Goal: Task Accomplishment & Management: Manage account settings

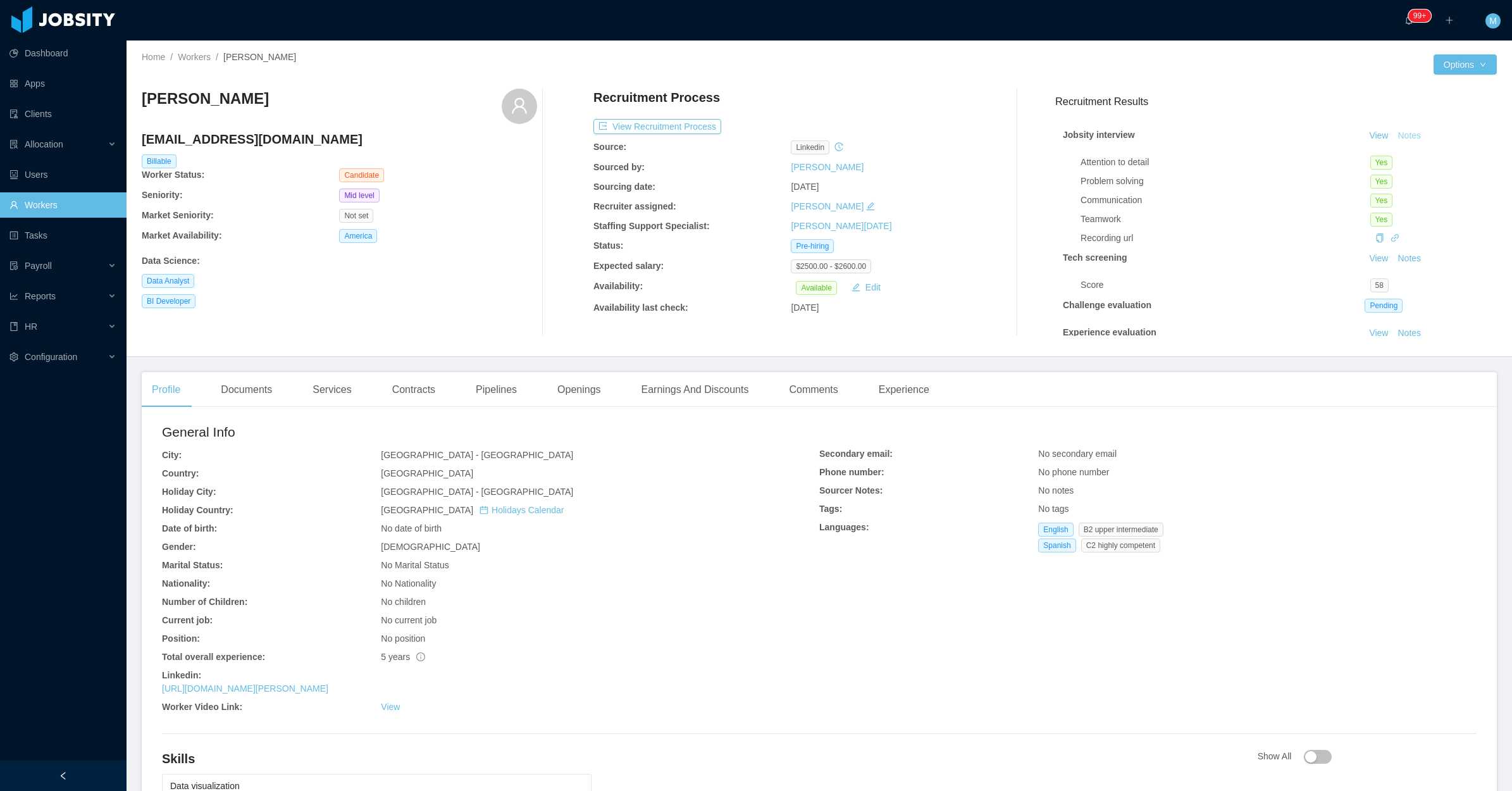
click at [1396, 138] on button "Notes" at bounding box center [1410, 136] width 33 height 15
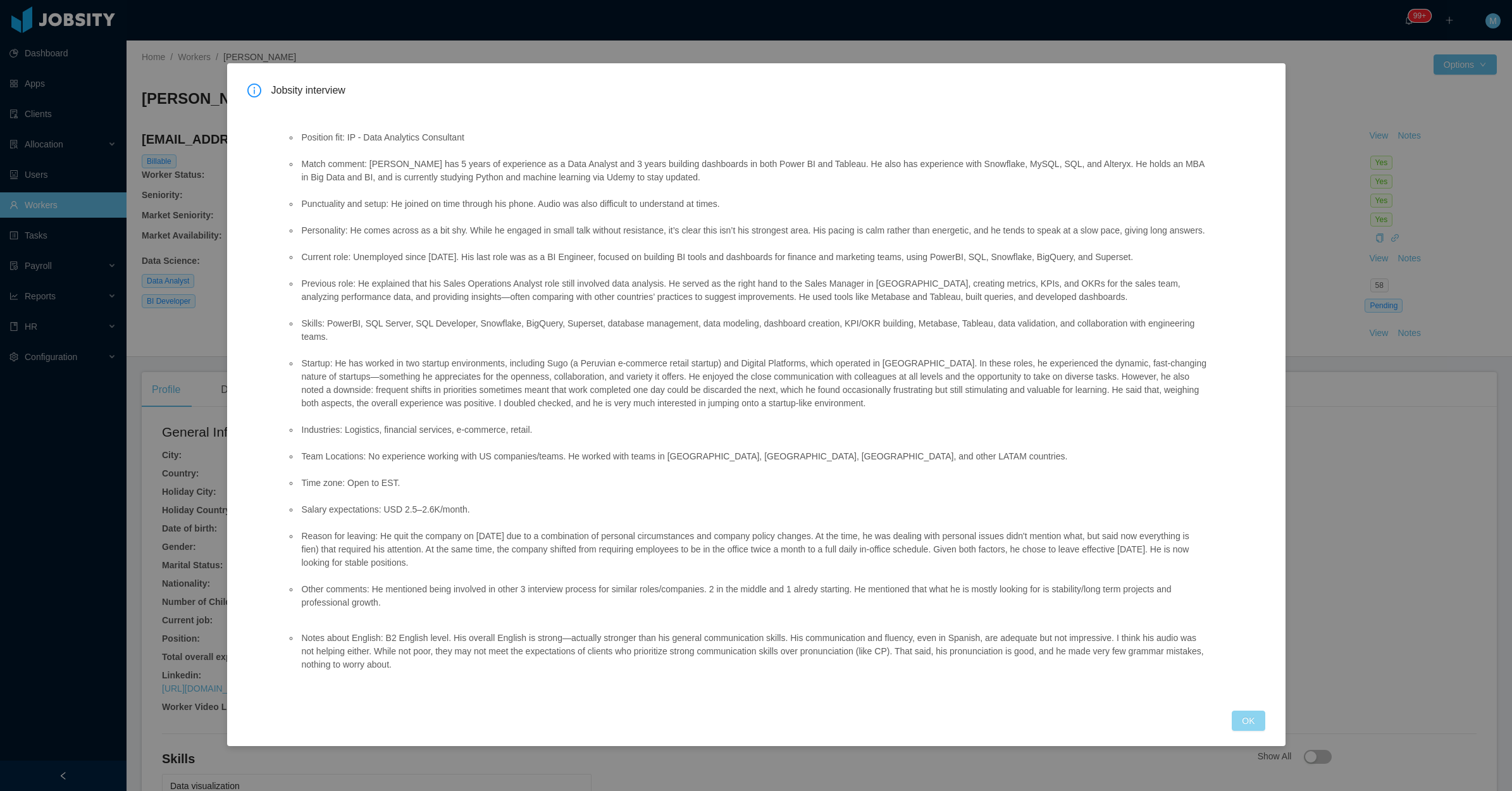
drag, startPoint x: 1243, startPoint y: 709, endPoint x: 1196, endPoint y: 691, distance: 50.3
click at [1242, 711] on button "OK" at bounding box center [1248, 721] width 33 height 20
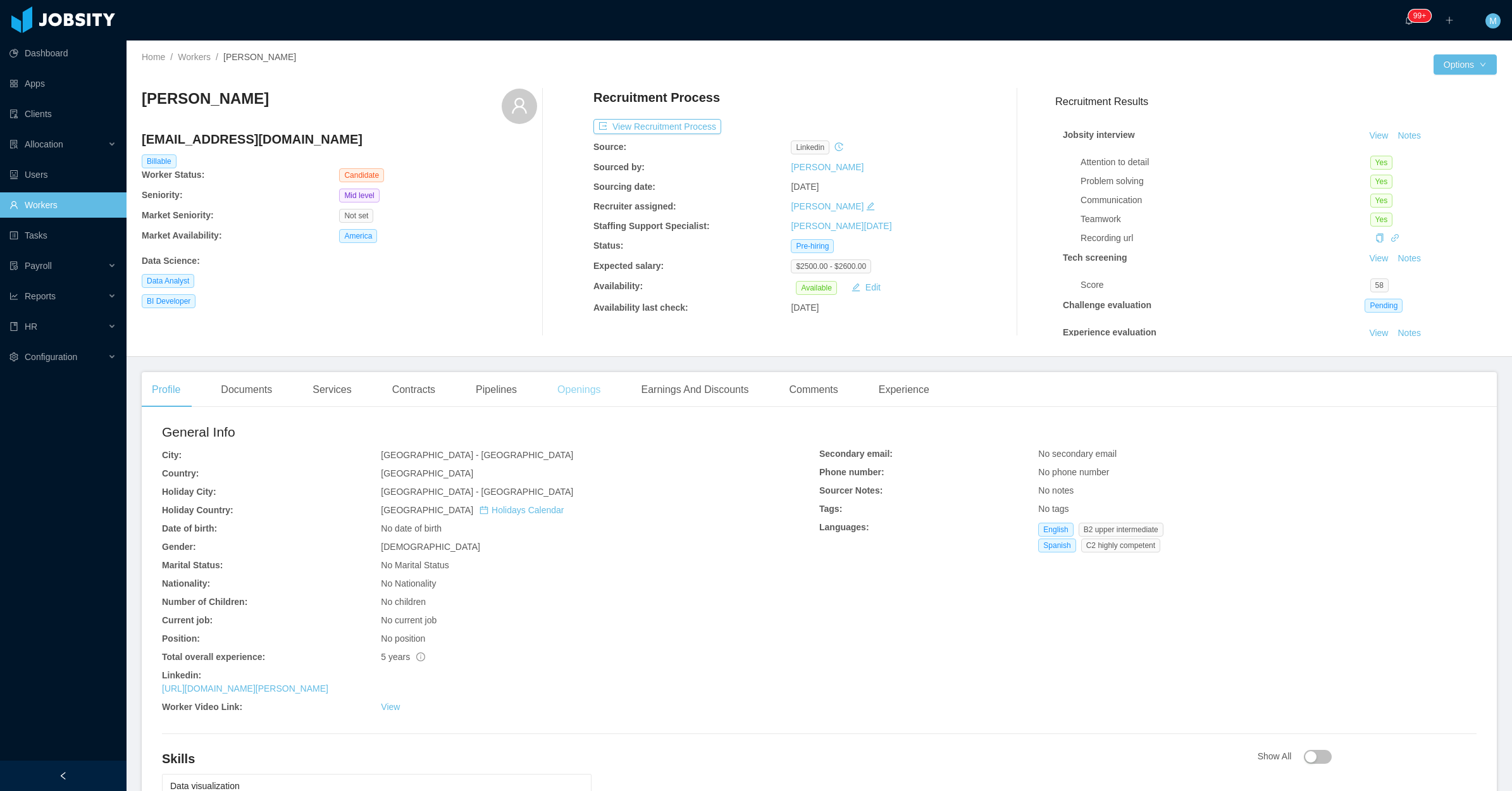
click at [566, 390] on div "Openings" at bounding box center [579, 389] width 64 height 35
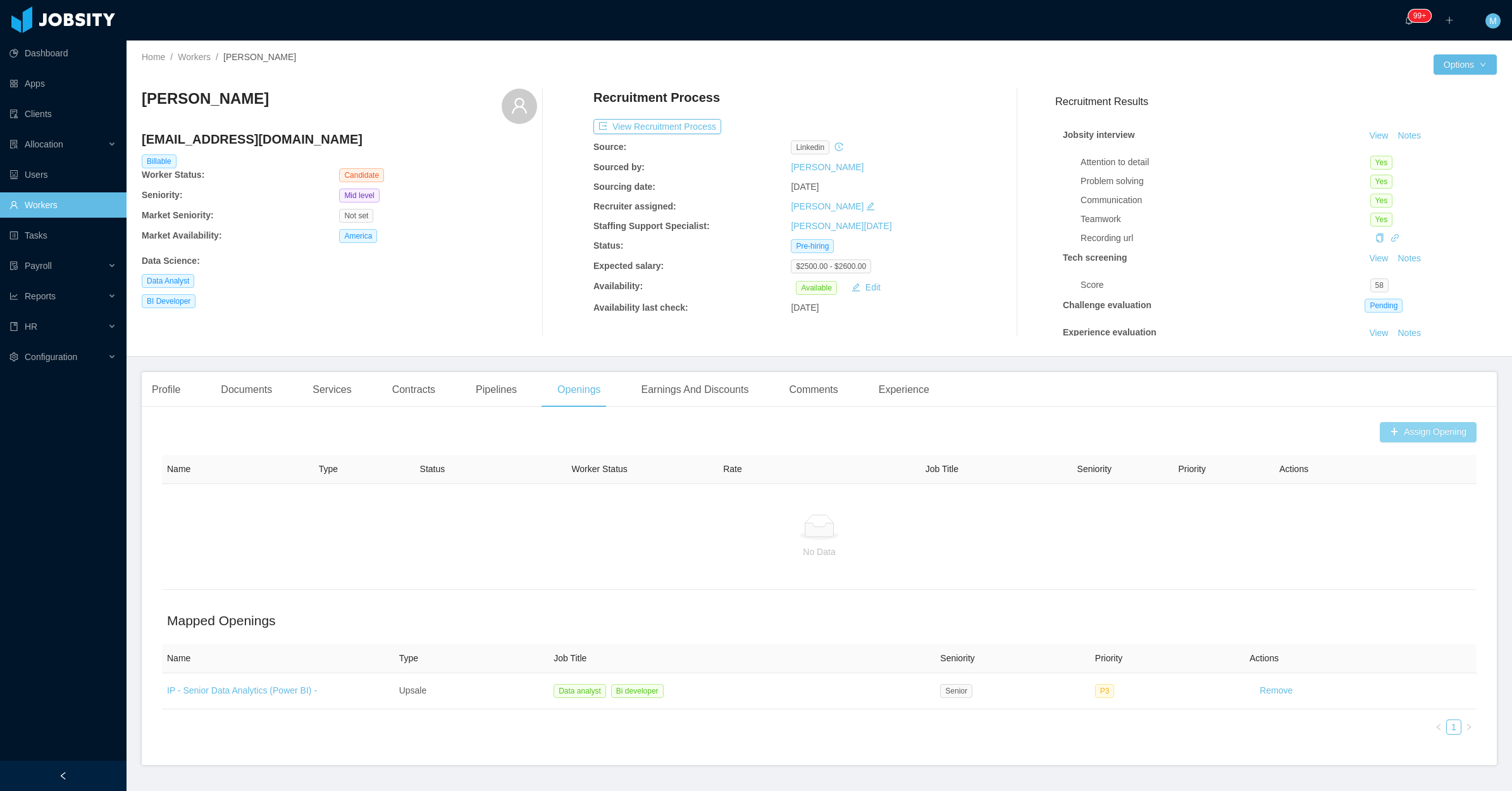
click at [1421, 439] on button "Assign Opening" at bounding box center [1428, 432] width 97 height 20
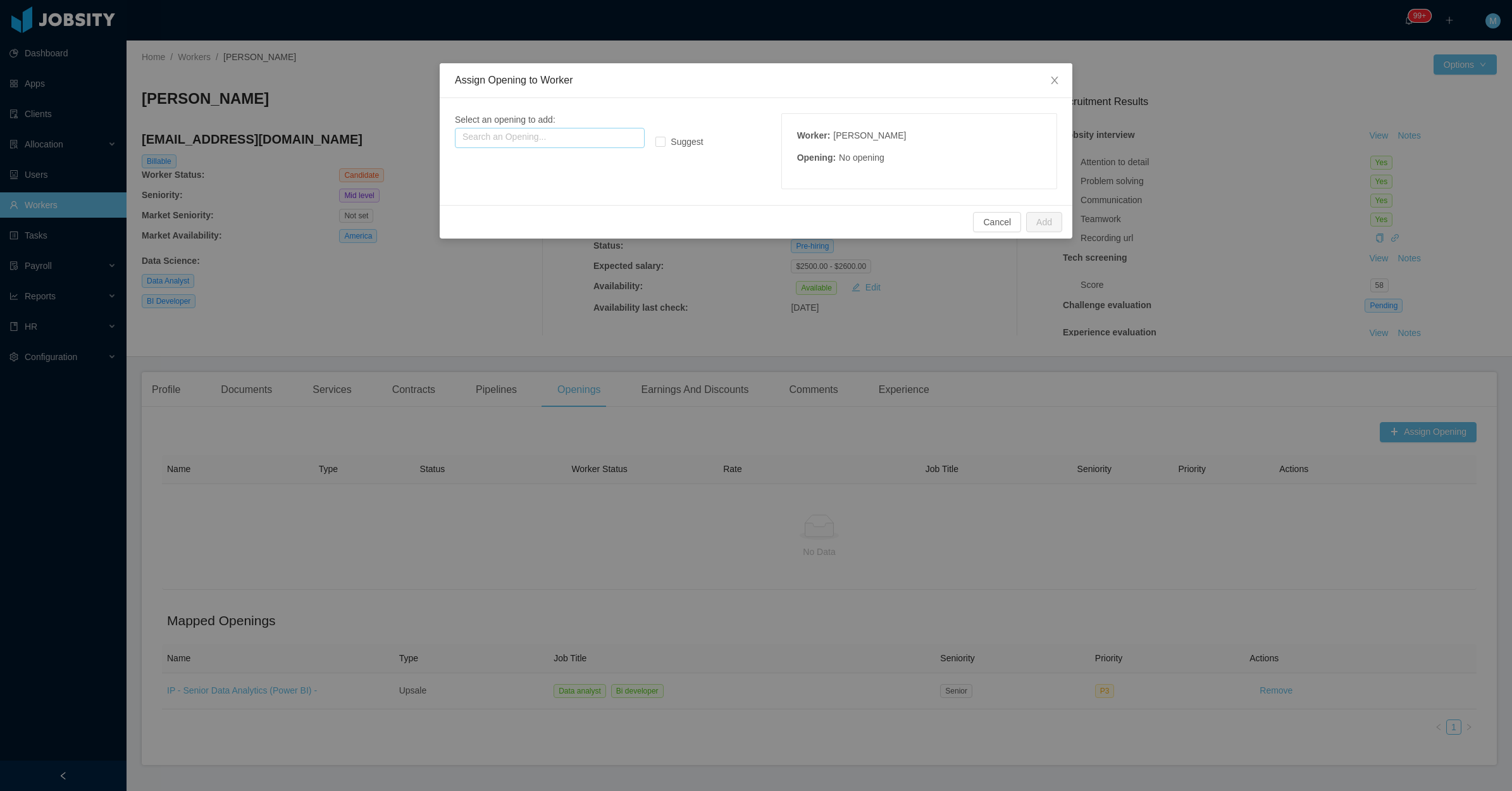
click at [529, 136] on input "text" at bounding box center [550, 138] width 190 height 20
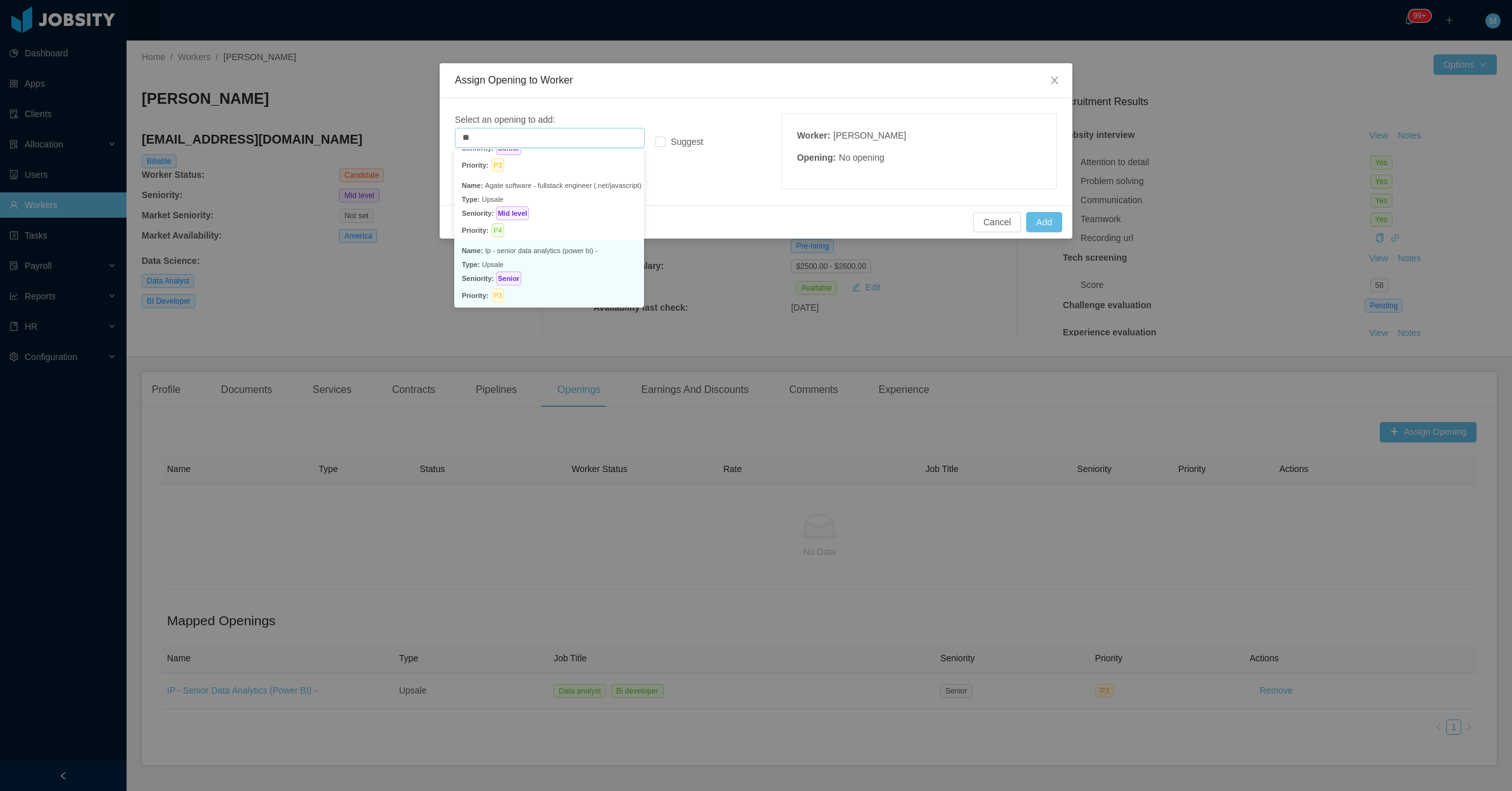
click at [562, 276] on p "Seniority: Senior" at bounding box center [549, 278] width 175 height 14
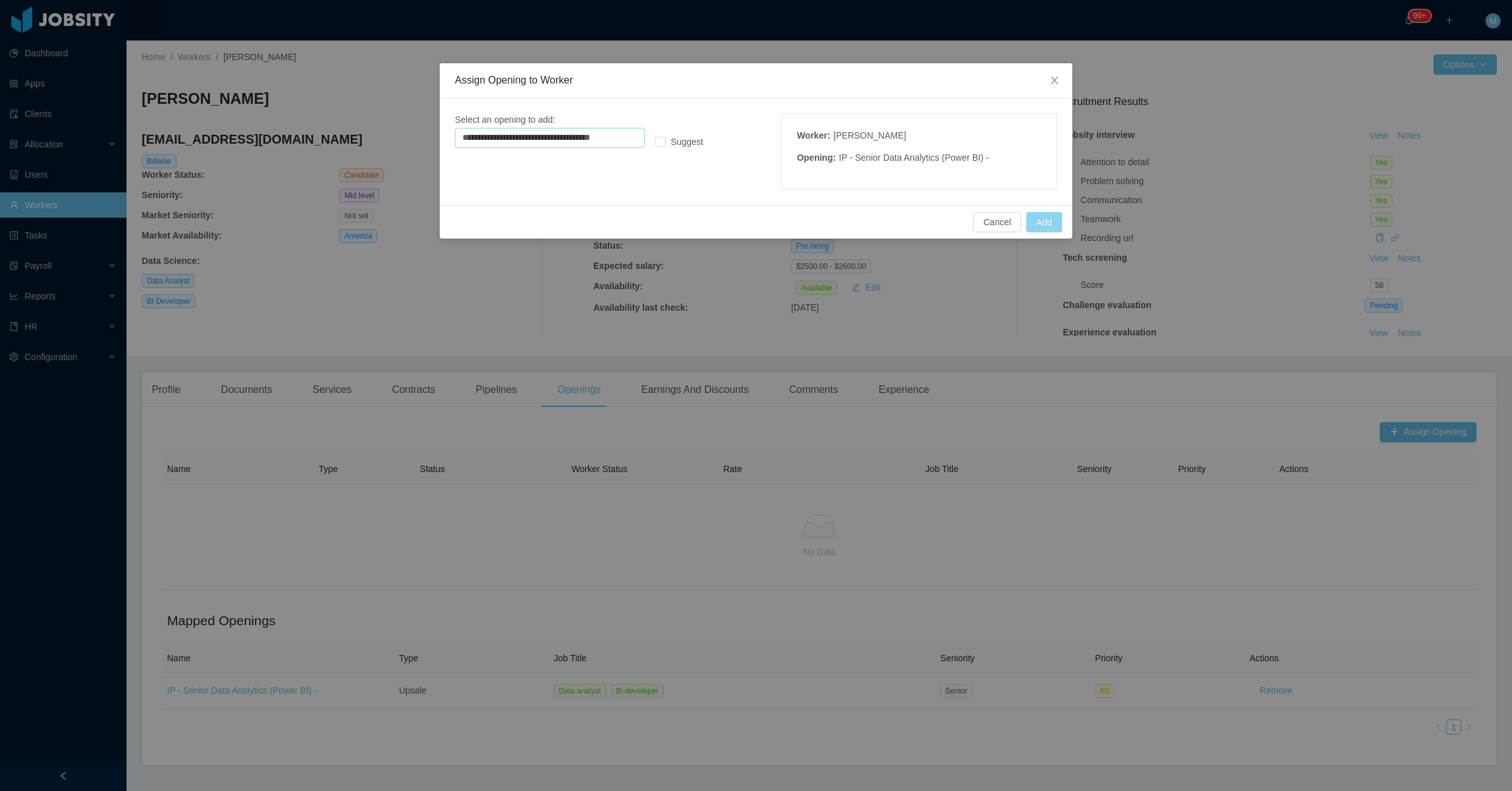
type input "**********"
click at [1047, 219] on button "Add" at bounding box center [1045, 222] width 36 height 20
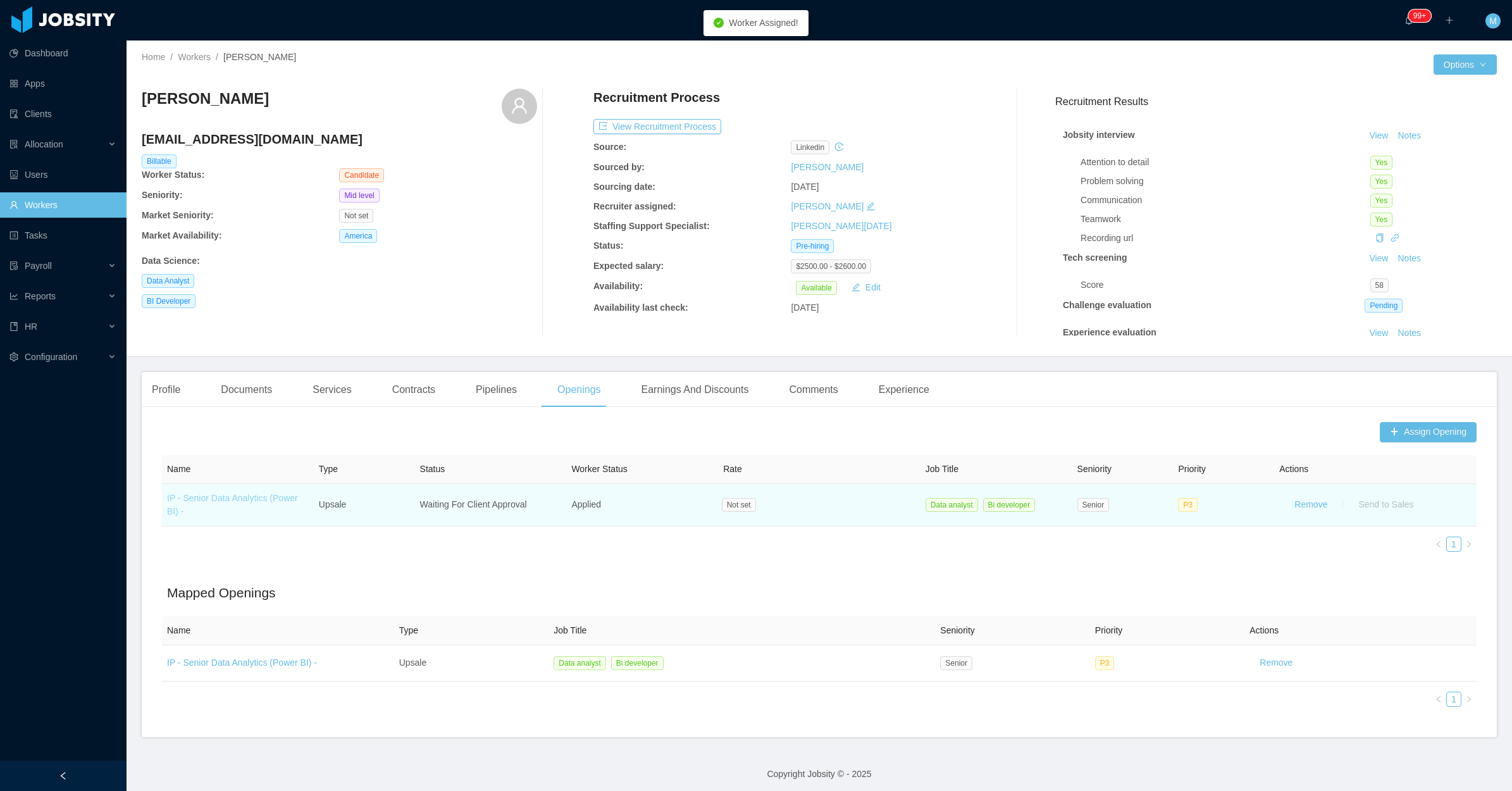
click at [263, 495] on link "IP - Senior Data Analytics (Power BI) -" at bounding box center [233, 504] width 131 height 23
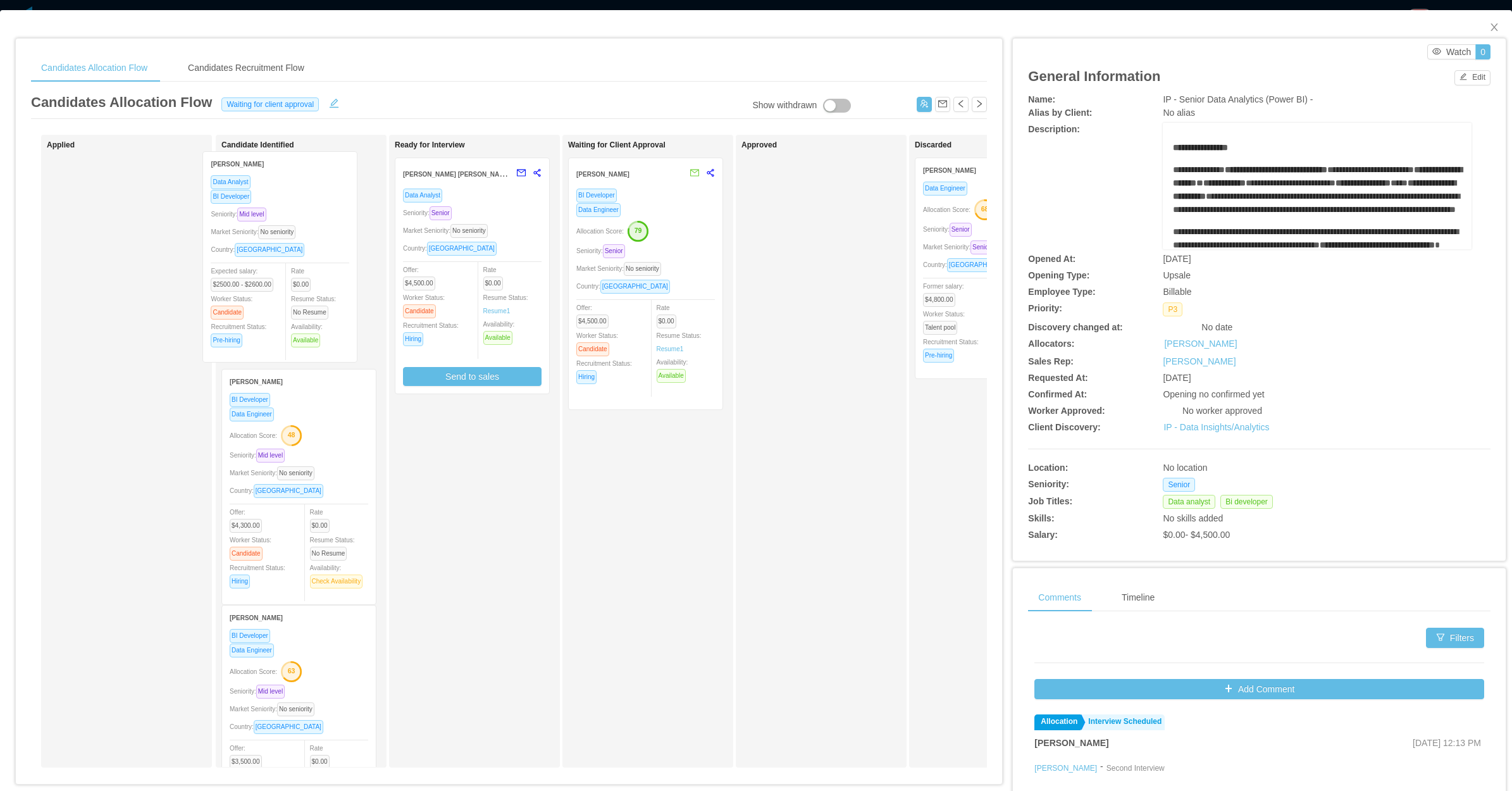
drag, startPoint x: 106, startPoint y: 312, endPoint x: 263, endPoint y: 305, distance: 157.2
click at [263, 305] on div "Applied David Pinedo Sanchez Data Analyst BI Developer Seniority: Mid level Mar…" at bounding box center [509, 456] width 956 height 643
click at [1477, 27] on span "Close" at bounding box center [1494, 27] width 35 height 35
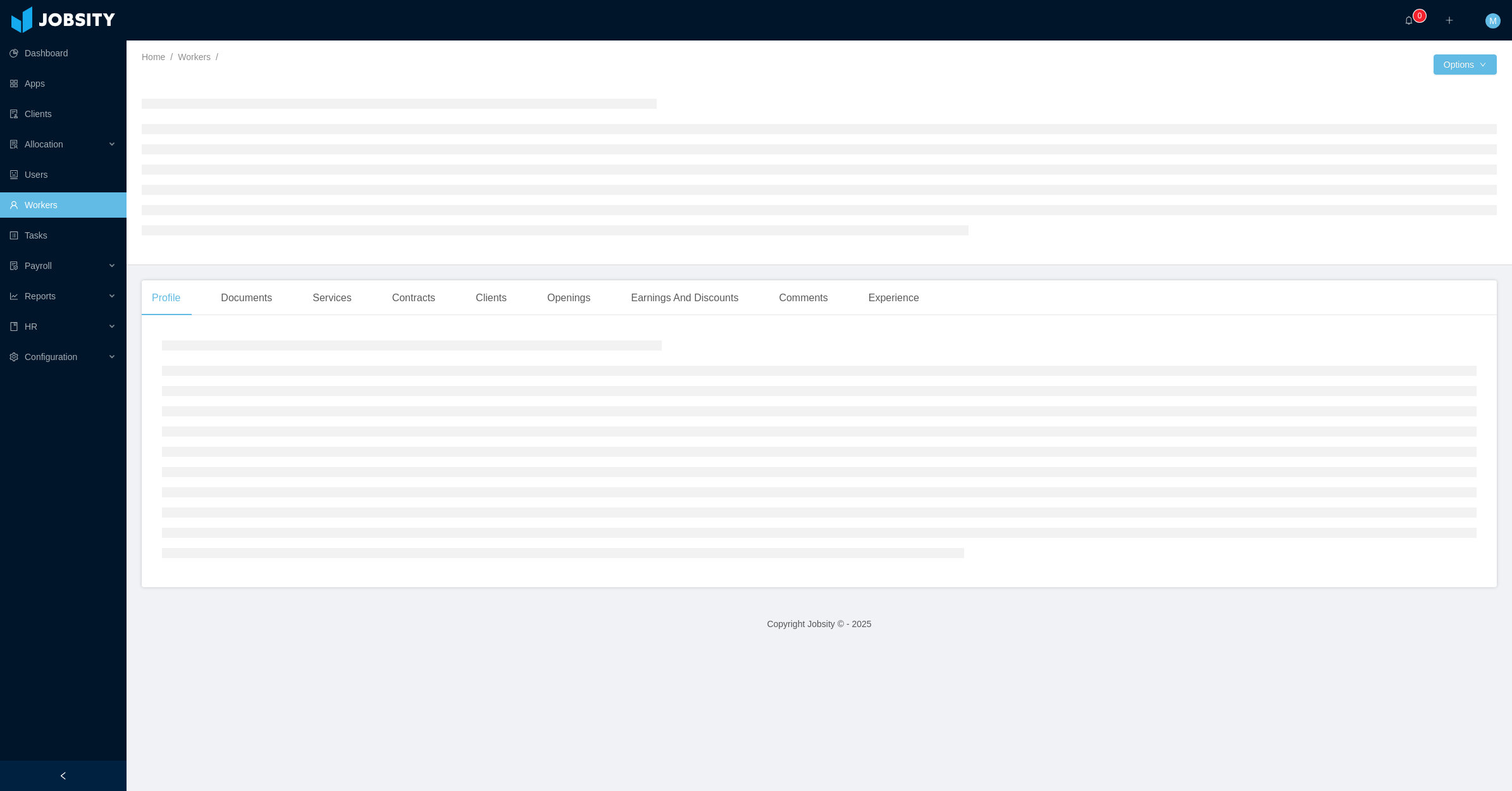
click at [629, 0] on html "Dashboard Apps Clients Allocation Users Workers Tasks Payroll Reports HR Config…" at bounding box center [756, 395] width 1512 height 791
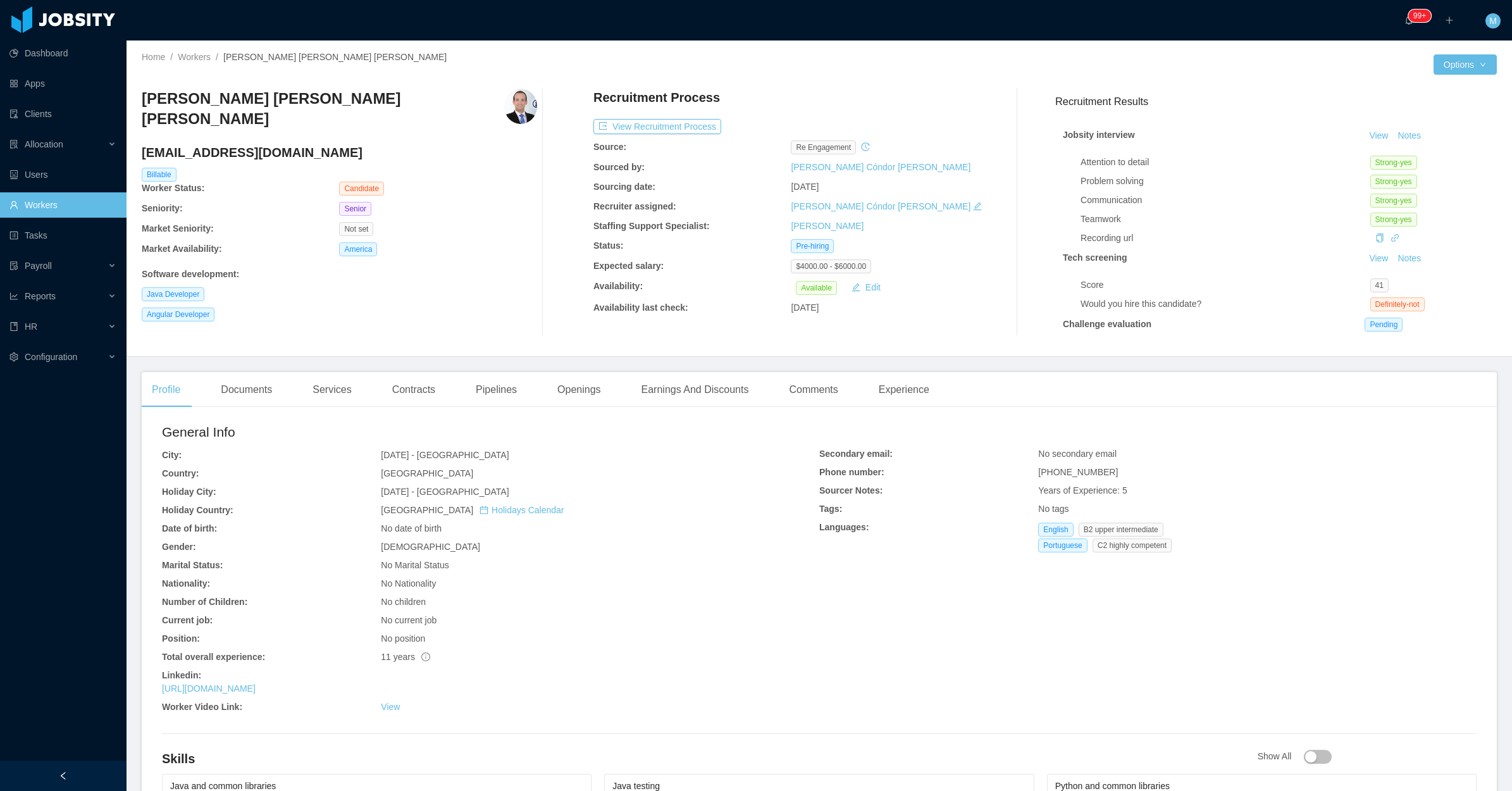
click at [492, 203] on div "Senior" at bounding box center [437, 209] width 197 height 14
click at [1393, 128] on button "Notes" at bounding box center [1410, 136] width 33 height 15
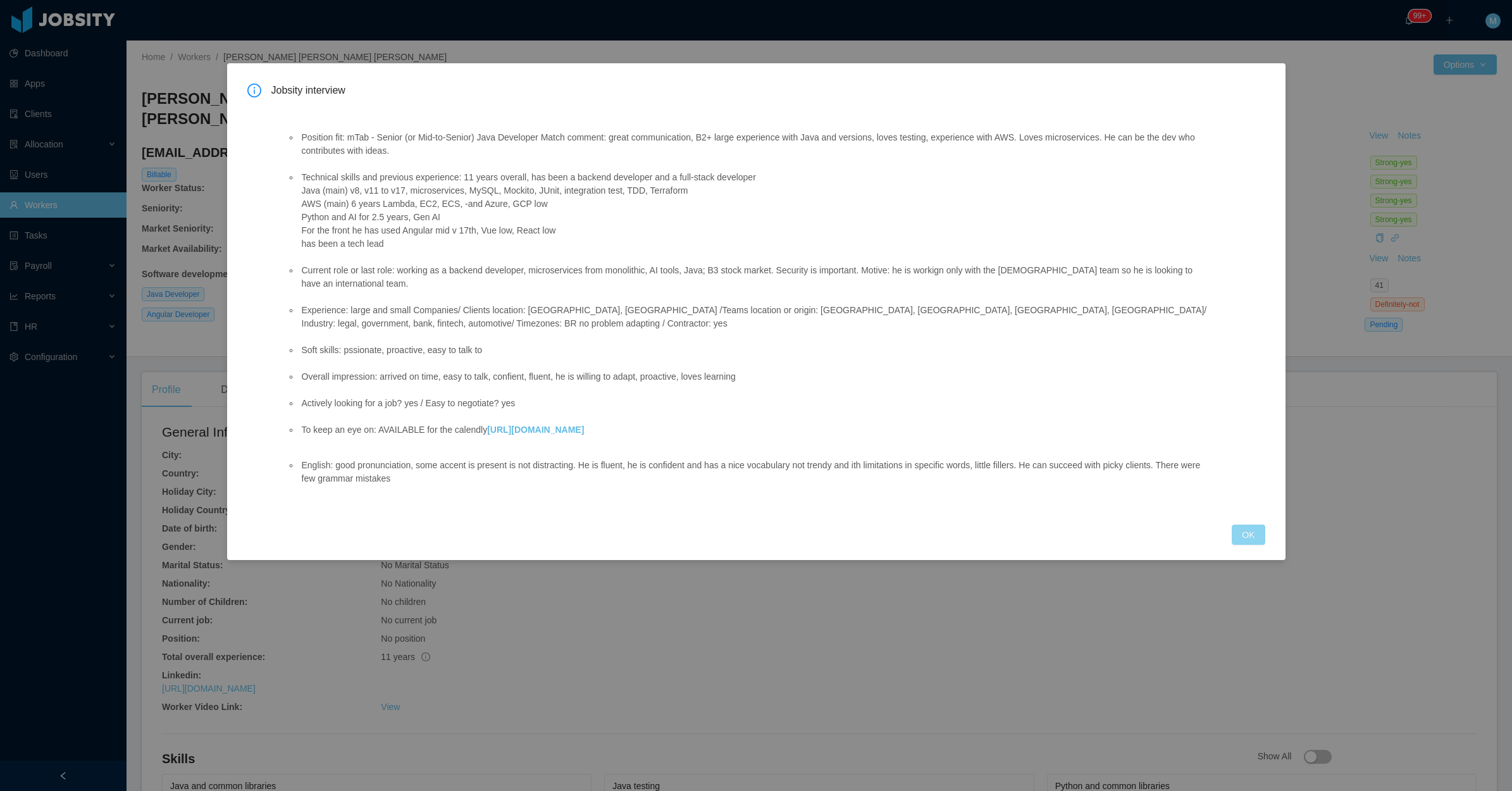
click at [1251, 524] on button "OK" at bounding box center [1248, 534] width 33 height 20
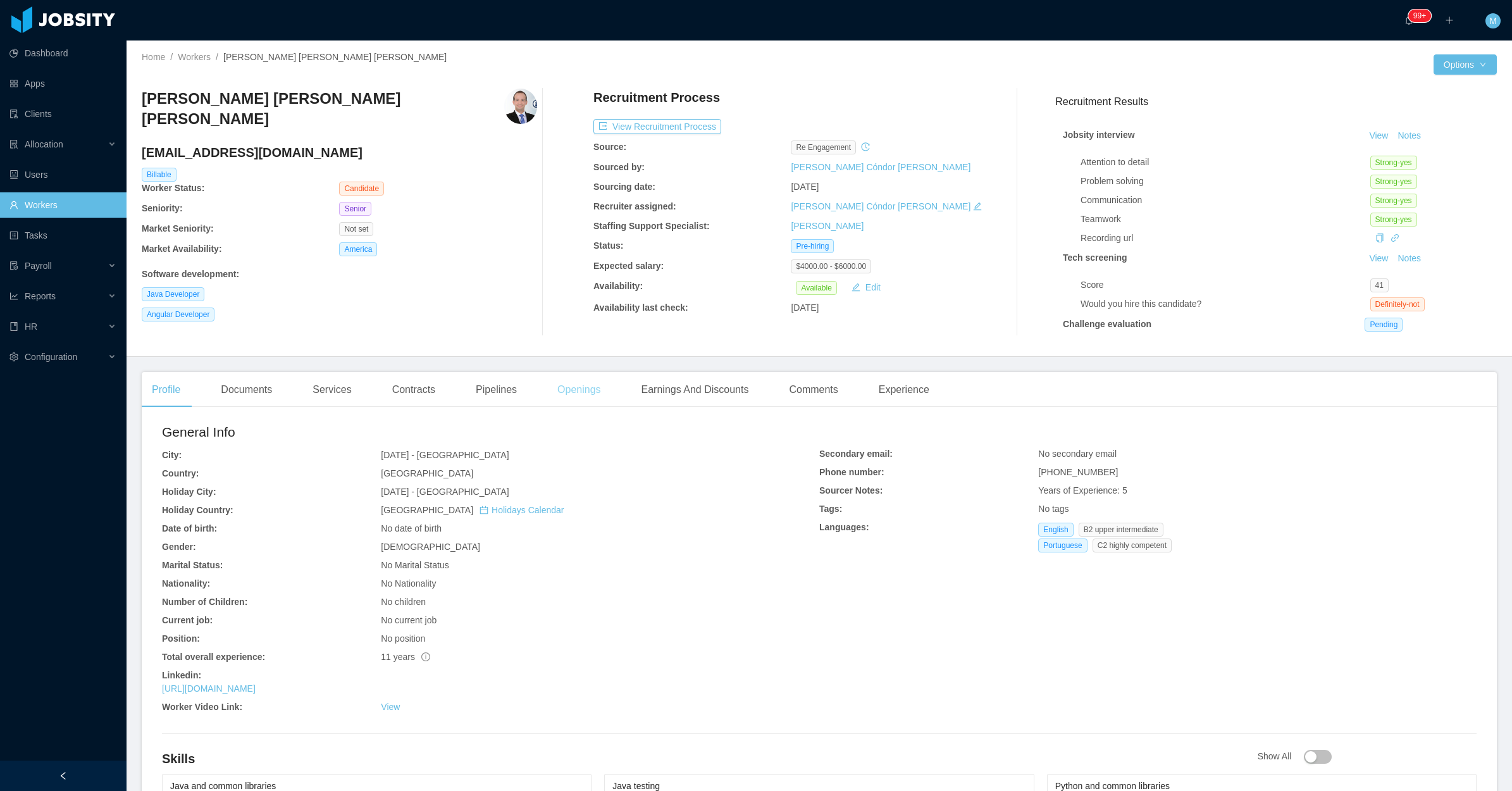
drag, startPoint x: 581, startPoint y: 386, endPoint x: 590, endPoint y: 390, distance: 9.8
click at [580, 388] on div "Openings" at bounding box center [579, 389] width 64 height 35
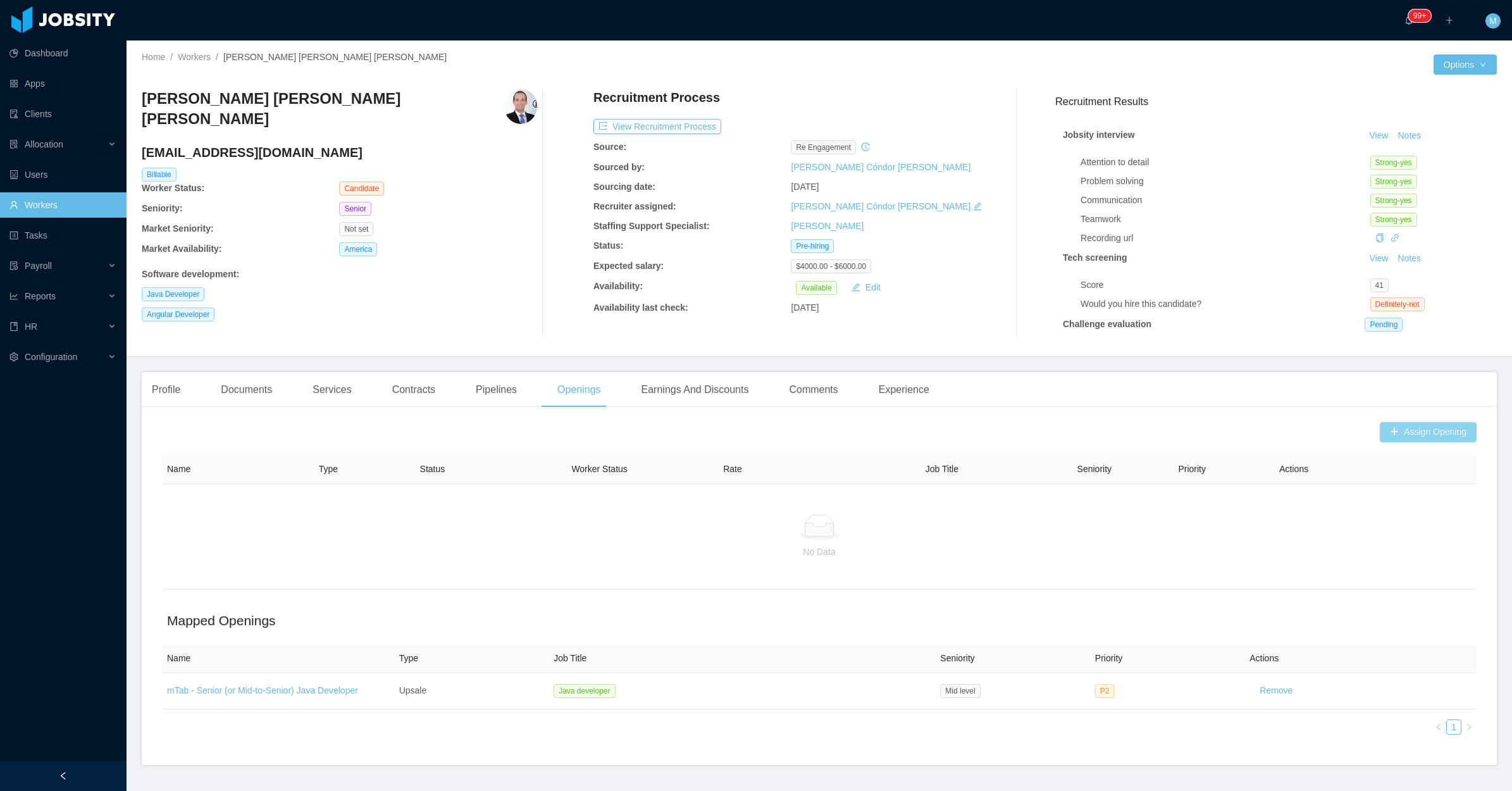
click at [1438, 431] on button "Assign Opening" at bounding box center [1428, 432] width 97 height 20
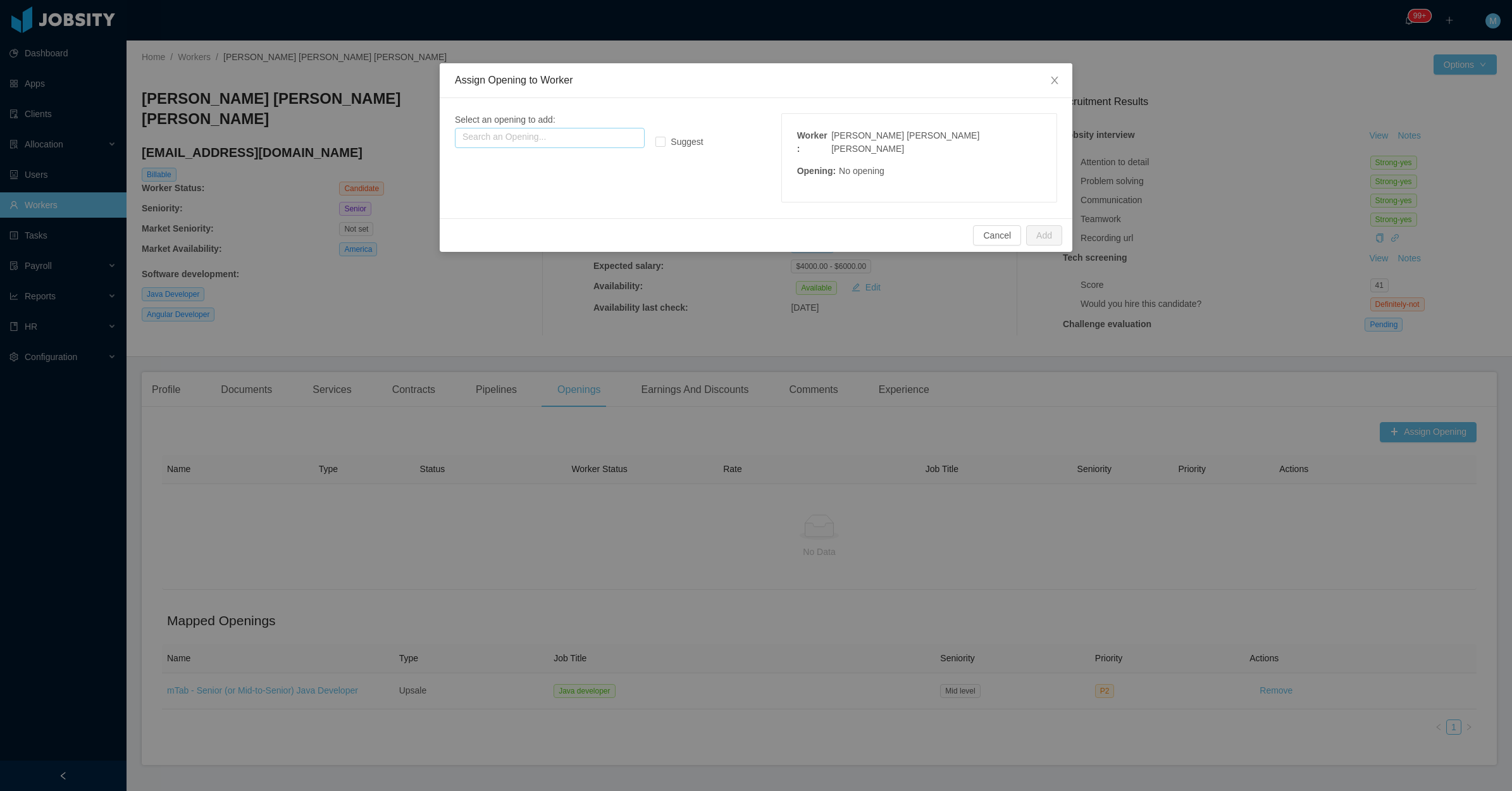
click at [581, 144] on input "text" at bounding box center [550, 138] width 190 height 20
click at [546, 171] on p "Type: Upsale" at bounding box center [549, 176] width 175 height 14
type input "**********"
click at [1061, 229] on button "Add" at bounding box center [1045, 235] width 36 height 20
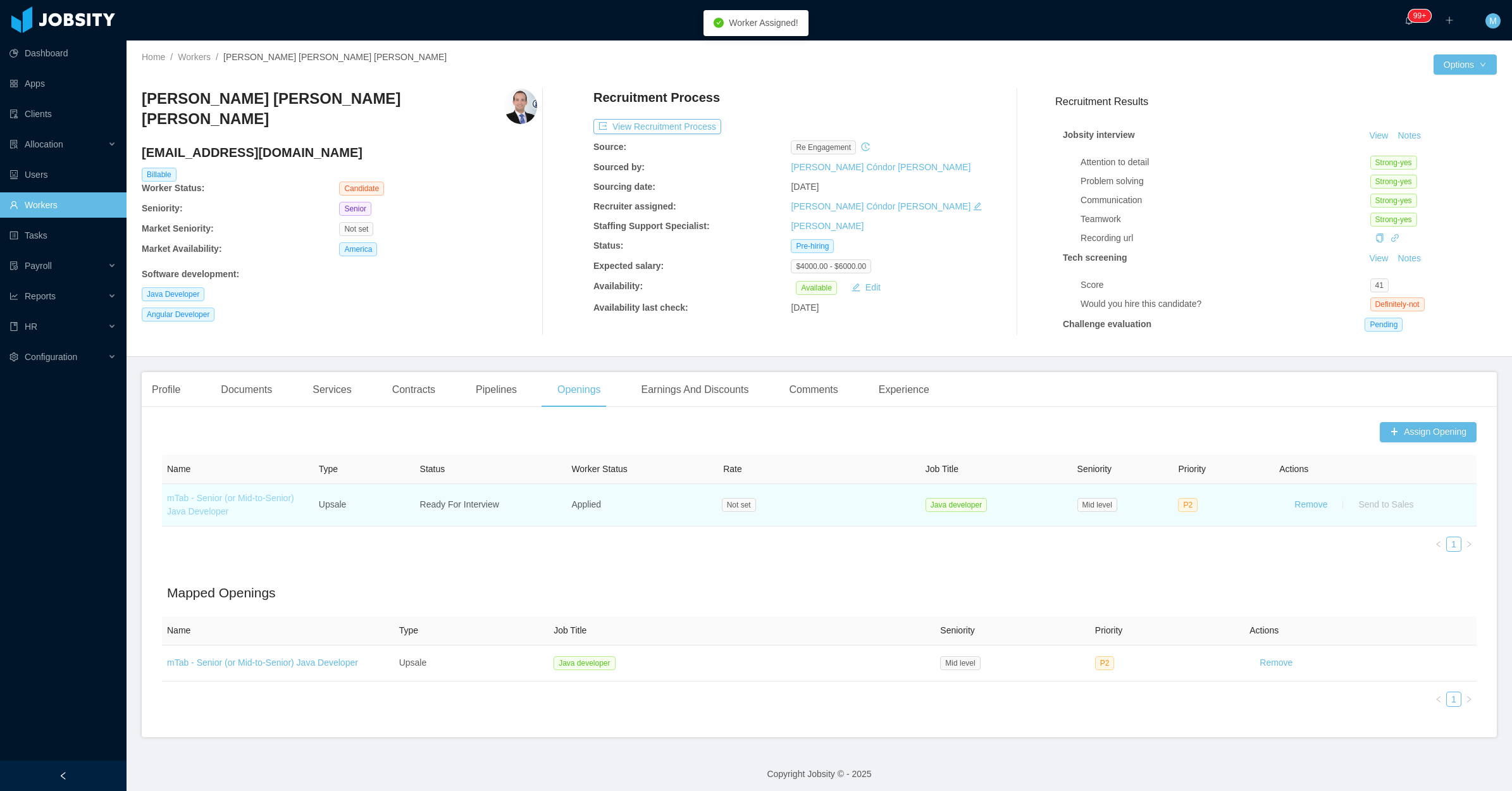
click at [249, 499] on link "mTab - Senior (or Mid-to-Senior) Java Developer" at bounding box center [231, 504] width 127 height 23
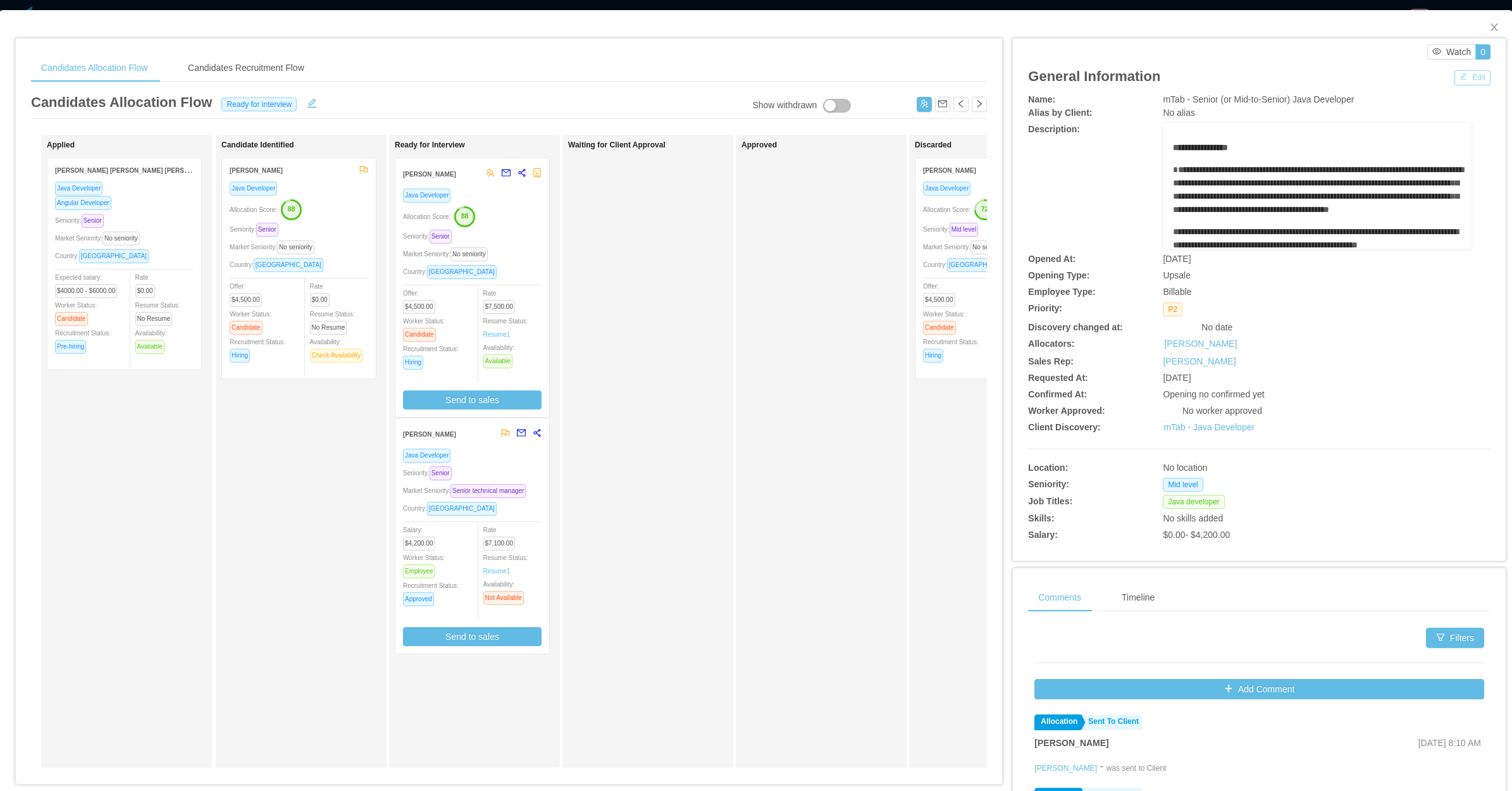
click at [1469, 76] on button "Edit" at bounding box center [1473, 78] width 36 height 15
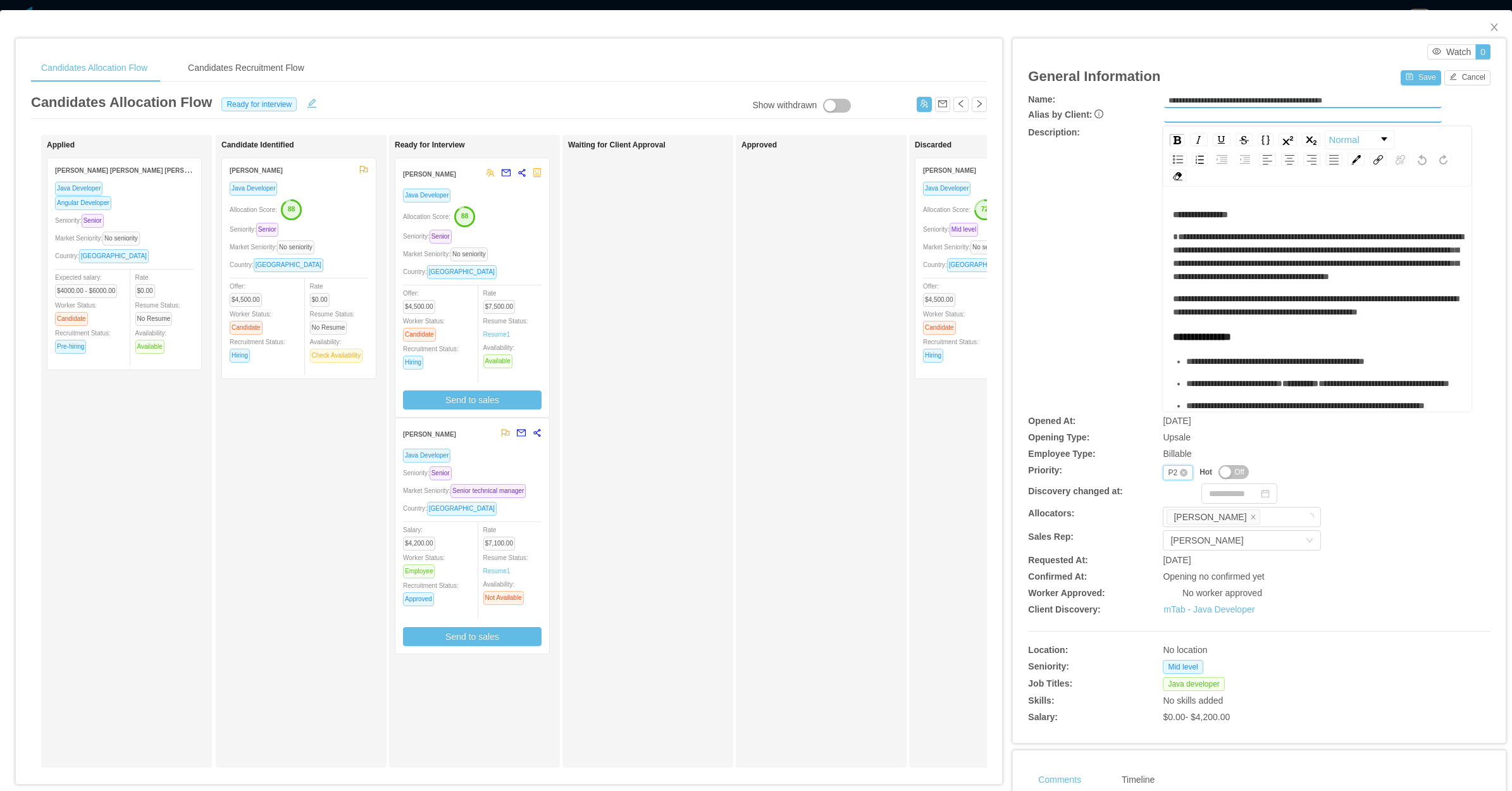
click at [1163, 465] on div "Priority P2" at bounding box center [1178, 472] width 30 height 15
drag, startPoint x: 1172, startPoint y: 530, endPoint x: 1190, endPoint y: 497, distance: 37.6
click at [1171, 530] on li "P3" at bounding box center [1169, 532] width 29 height 20
click at [1410, 66] on div "General Information Save Cancel" at bounding box center [1260, 76] width 463 height 33
click at [1410, 77] on div "Save Cancel" at bounding box center [1446, 76] width 90 height 17
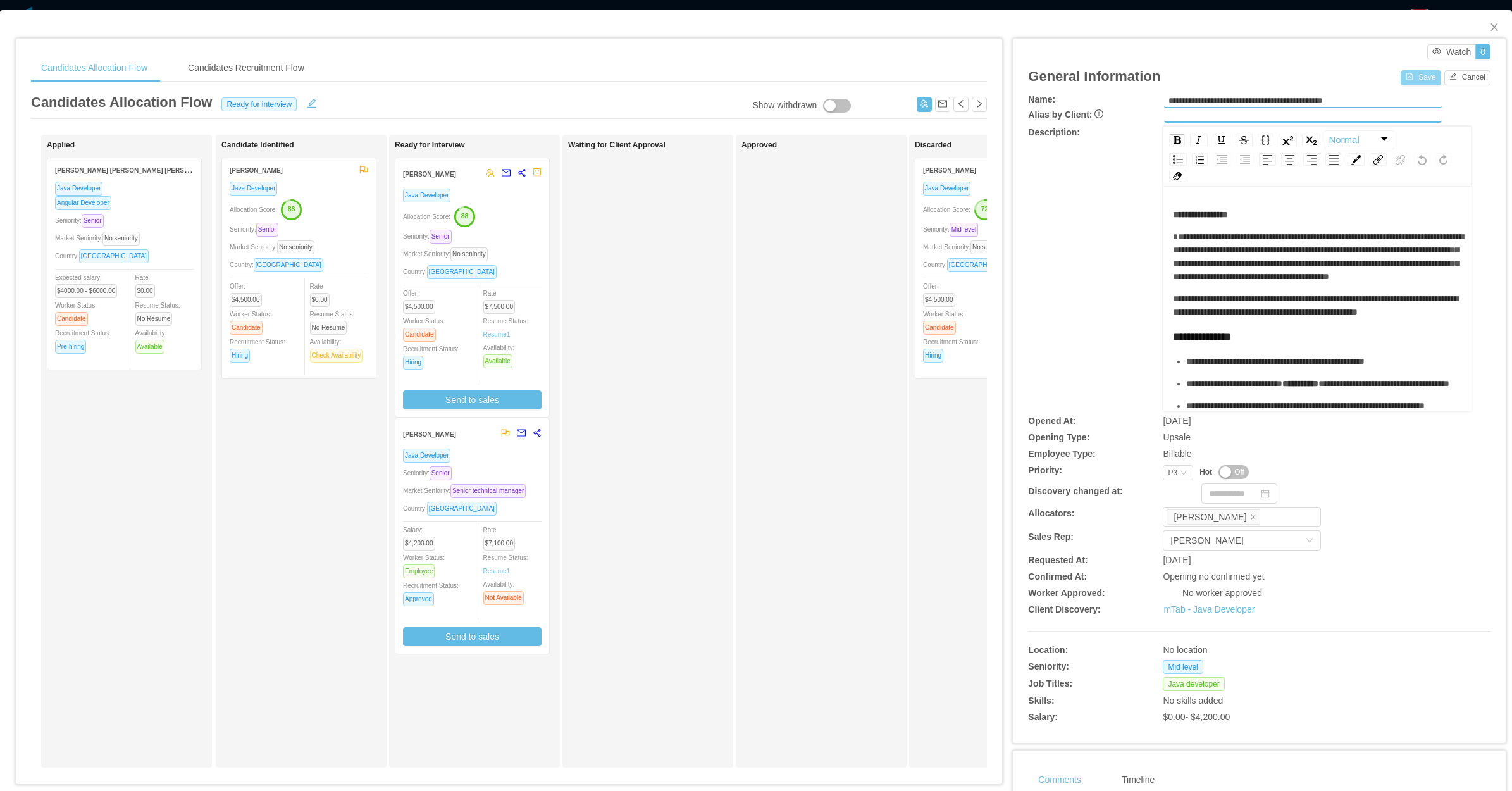
click at [1393, 77] on div "General Information Save Cancel" at bounding box center [1260, 76] width 463 height 33
click at [163, 413] on div "Applied [PERSON_NAME] [PERSON_NAME] [PERSON_NAME] Java Developer Angular Develo…" at bounding box center [135, 451] width 177 height 621
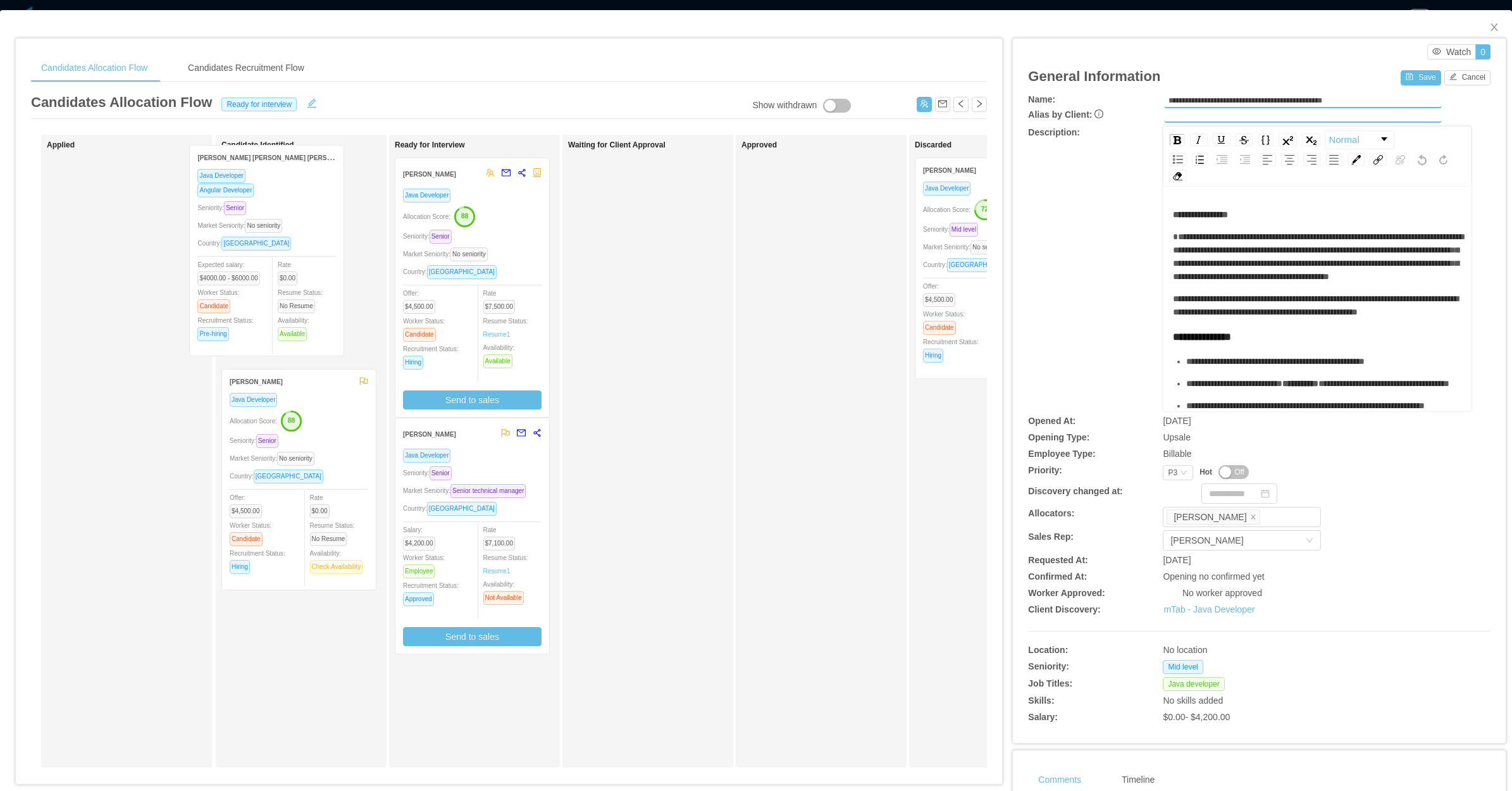
drag, startPoint x: 225, startPoint y: 318, endPoint x: 250, endPoint y: 317, distance: 25.0
click at [251, 317] on div "Applied [PERSON_NAME] [PERSON_NAME] [PERSON_NAME] Java Developer Angular Develo…" at bounding box center [509, 456] width 956 height 643
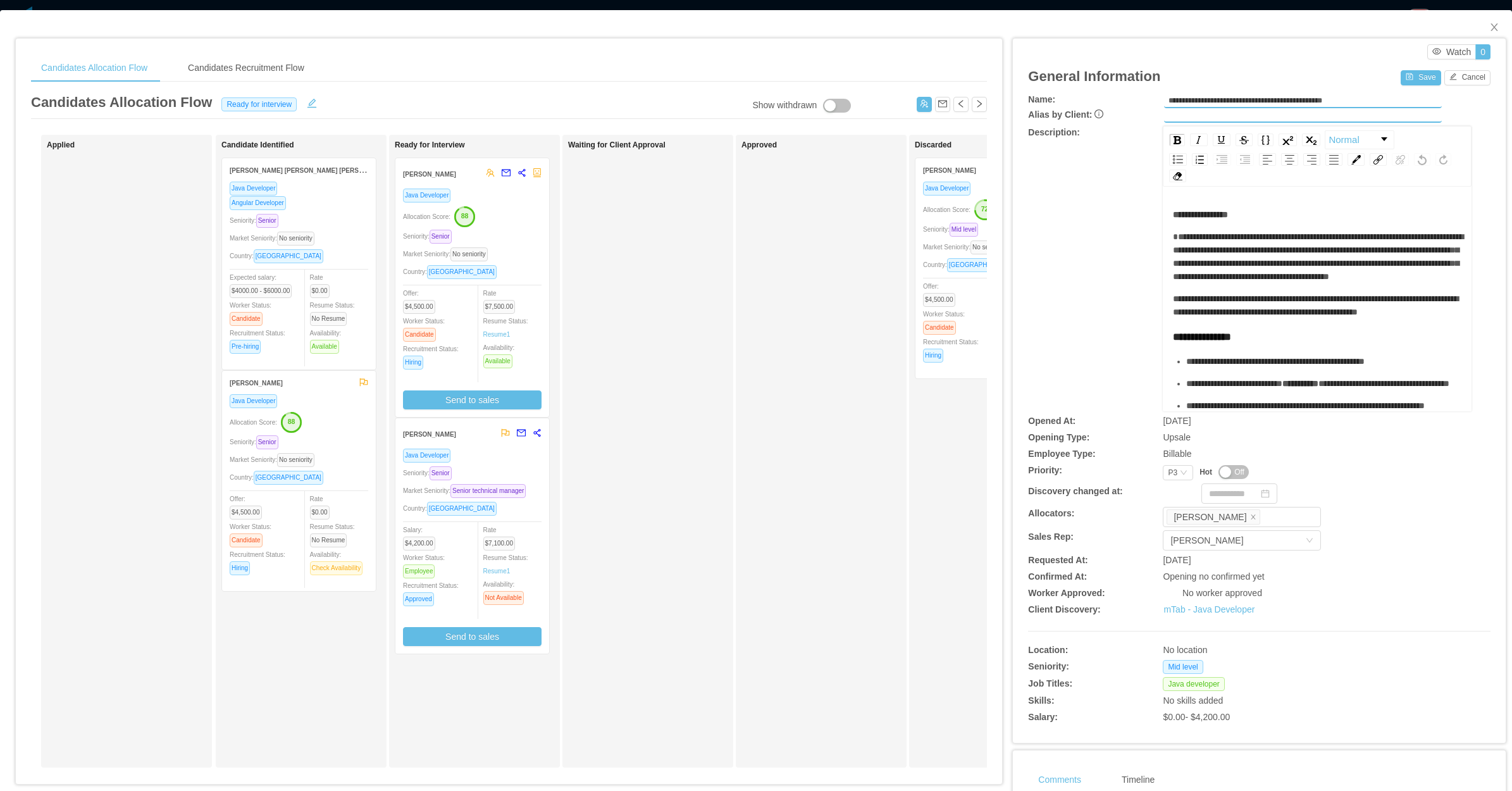
click at [1396, 86] on div "General Information Save Cancel" at bounding box center [1260, 76] width 463 height 33
click at [1408, 80] on button "Save" at bounding box center [1421, 78] width 40 height 15
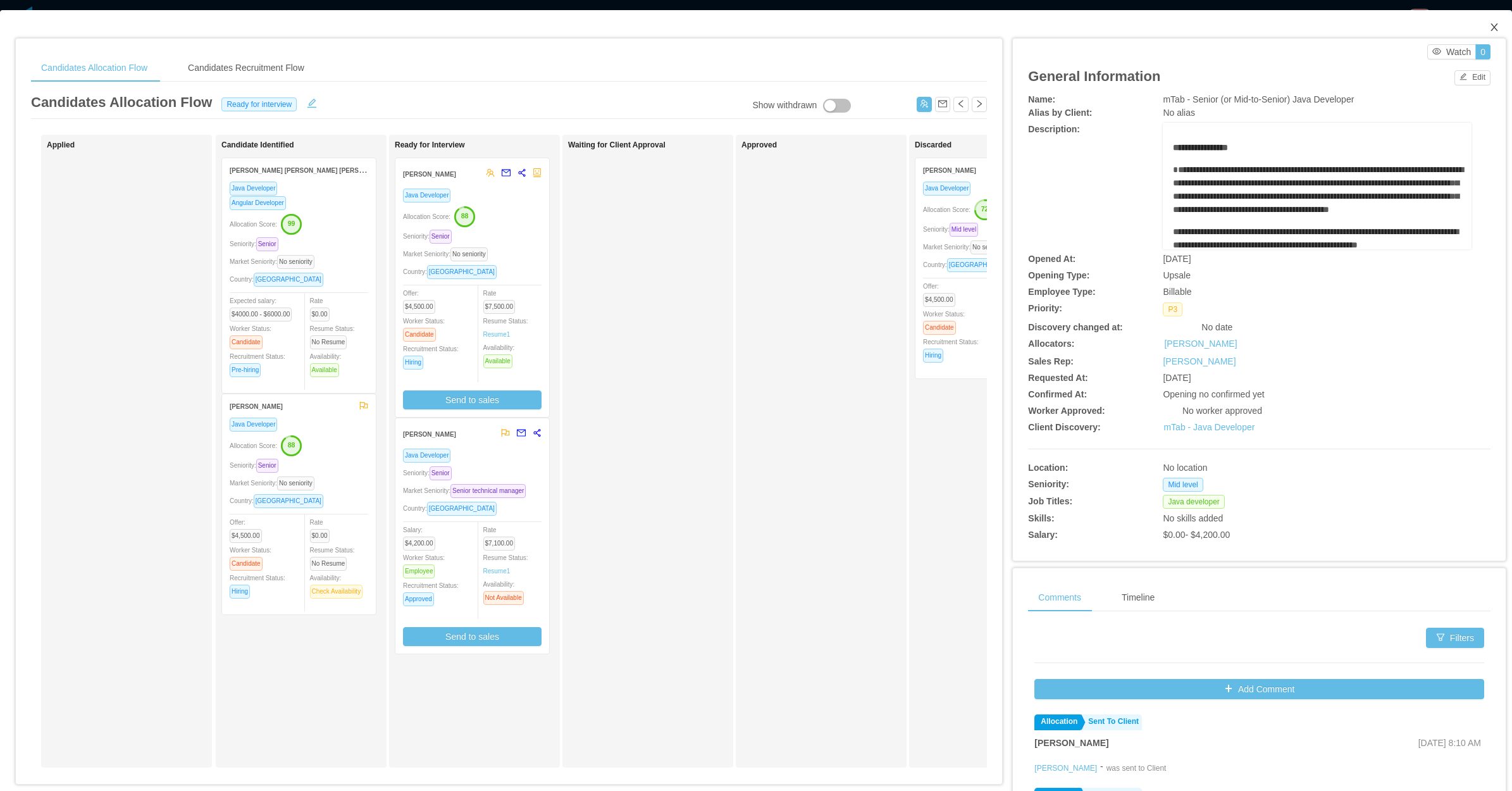
drag, startPoint x: 1491, startPoint y: 21, endPoint x: 1437, endPoint y: 44, distance: 58.7
click at [1492, 20] on span "Close" at bounding box center [1494, 27] width 35 height 35
